Goal: Task Accomplishment & Management: Manage account settings

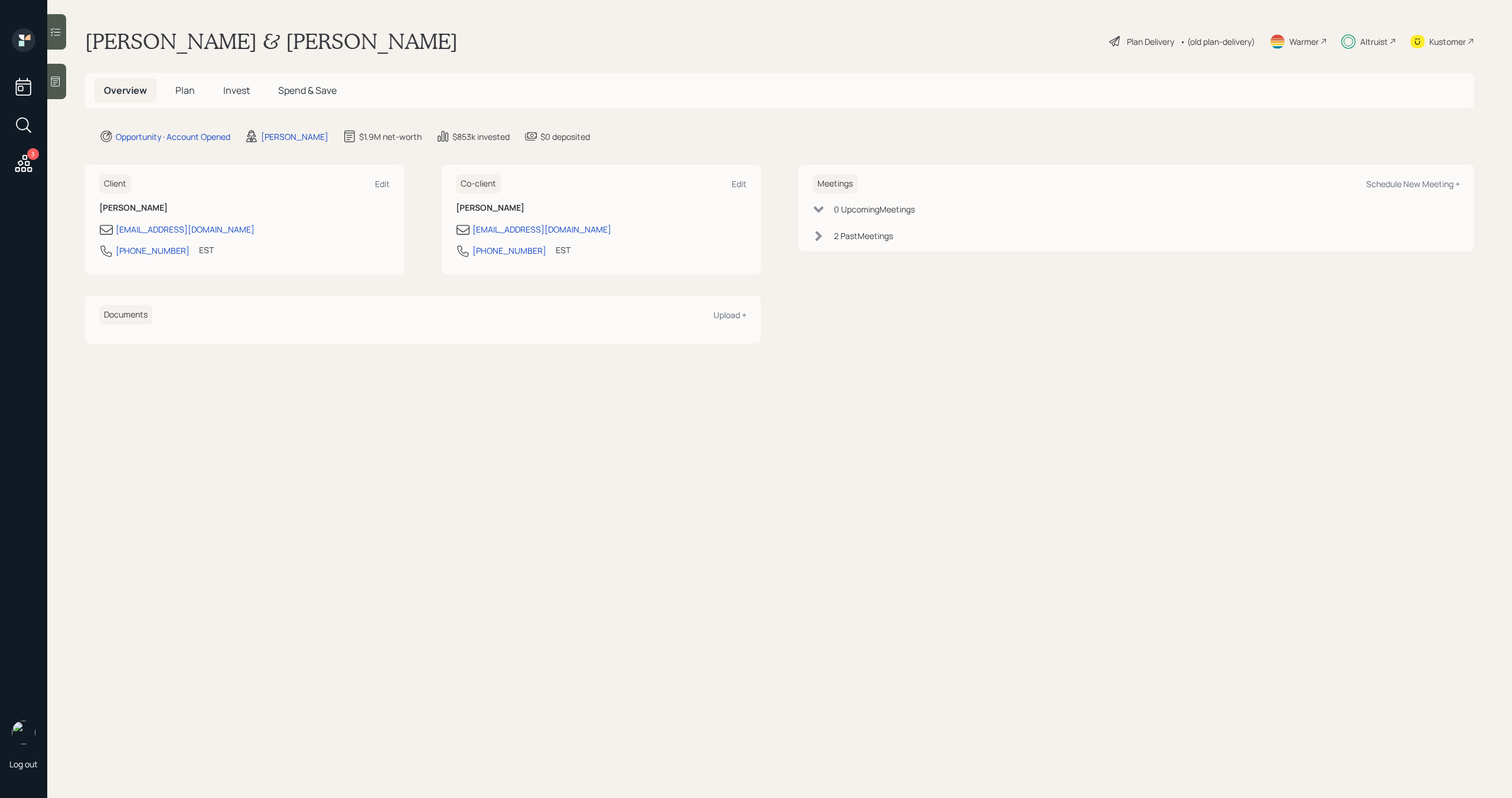
click at [1378, 46] on div "Altruist" at bounding box center [1374, 41] width 28 height 12
click at [1385, 42] on div "Altruist" at bounding box center [1374, 41] width 28 height 12
click at [14, 167] on icon at bounding box center [24, 163] width 21 height 21
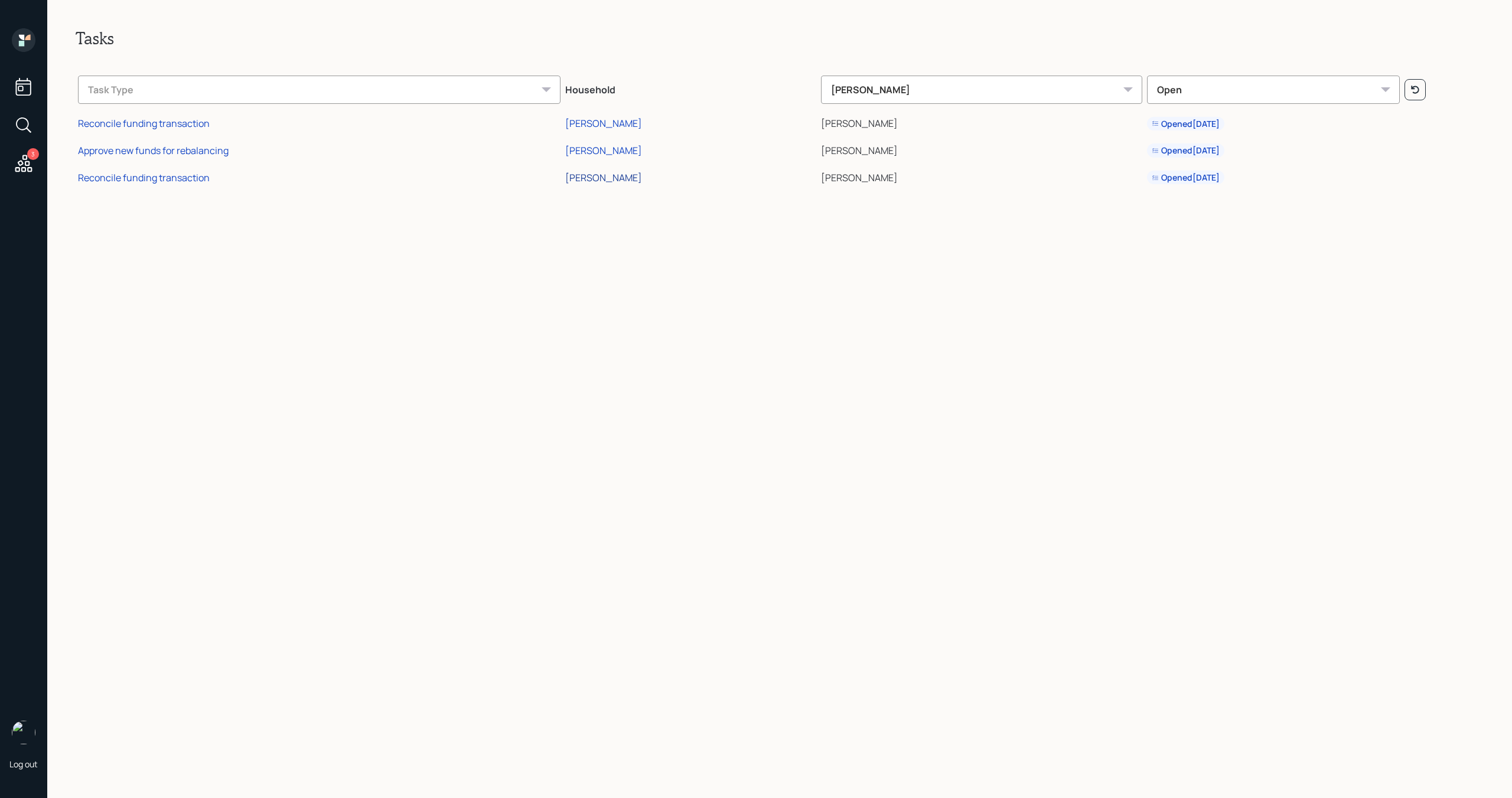
click at [631, 178] on div "[PERSON_NAME]" at bounding box center [604, 178] width 77 height 13
